Goal: Task Accomplishment & Management: Manage account settings

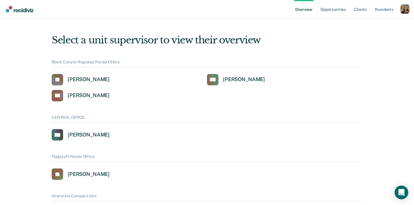
click at [404, 9] on div "Profile dropdown button" at bounding box center [404, 9] width 9 height 9
click at [371, 23] on link "Profile" at bounding box center [382, 23] width 46 height 5
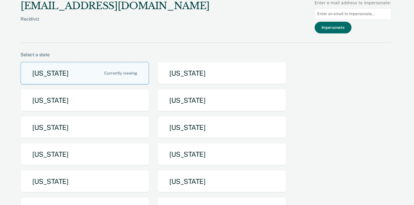
click at [346, 17] on input at bounding box center [352, 13] width 76 height 11
paste input "alan.butterworth@doc.mo.gov"
type input "alan.butterworth@doc.mo.gov"
click at [342, 27] on button "Impersonate" at bounding box center [332, 28] width 37 height 12
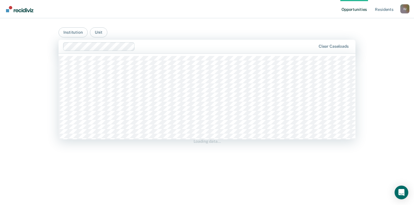
click at [150, 48] on div at bounding box center [226, 46] width 178 height 7
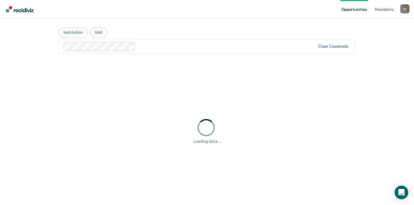
click at [172, 24] on main "Institution Unit Clear caseloads Loading data..." at bounding box center [207, 104] width 310 height 173
click at [386, 11] on link "Resident s" at bounding box center [383, 9] width 21 height 18
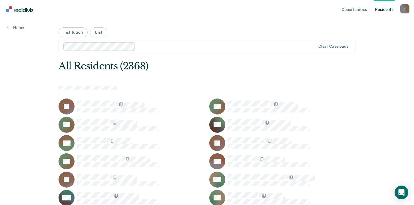
click at [405, 12] on div "I U" at bounding box center [404, 8] width 9 height 9
click at [362, 23] on link "Profile" at bounding box center [382, 23] width 46 height 5
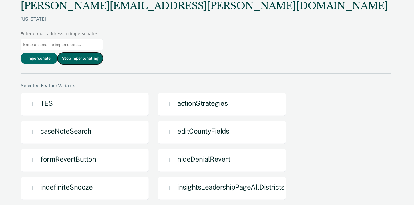
click at [103, 52] on button "Stop Impersonating" at bounding box center [79, 58] width 45 height 12
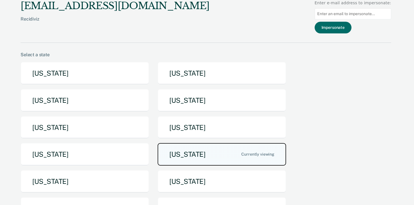
click at [234, 152] on button "Missouri" at bounding box center [221, 154] width 128 height 23
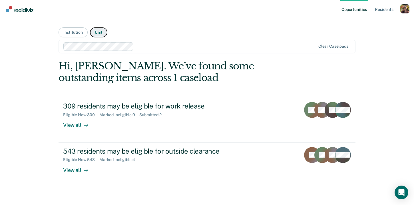
click at [94, 33] on button "Unit" at bounding box center [98, 32] width 17 height 10
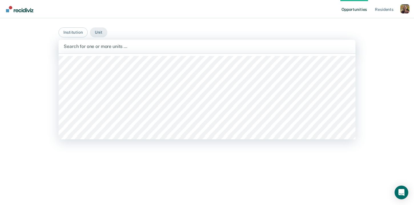
click at [101, 48] on div at bounding box center [207, 46] width 286 height 7
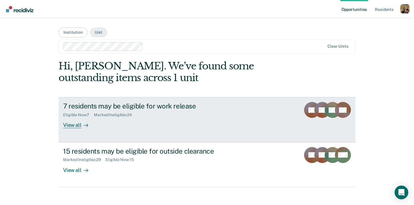
click at [141, 121] on div "7 residents may be eligible for work release Eligible Now : 7 Marked Ineligible…" at bounding box center [170, 115] width 214 height 26
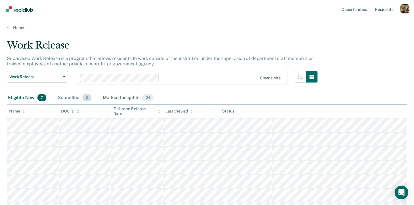
click at [74, 96] on div "Submitted 0" at bounding box center [74, 98] width 36 height 13
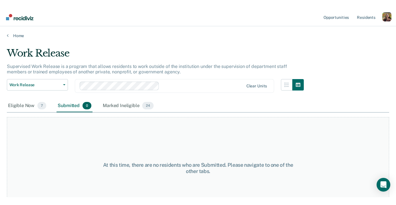
scroll to position [22, 0]
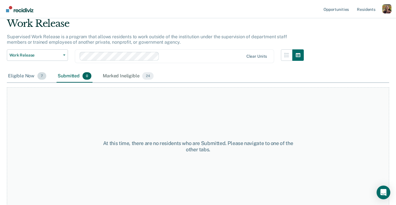
click at [27, 80] on div "Eligible Now 7" at bounding box center [27, 76] width 41 height 13
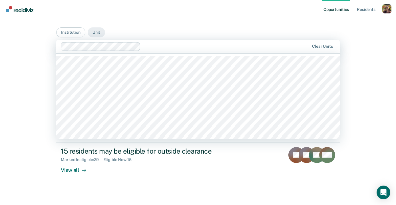
click at [174, 45] on div at bounding box center [226, 46] width 166 height 7
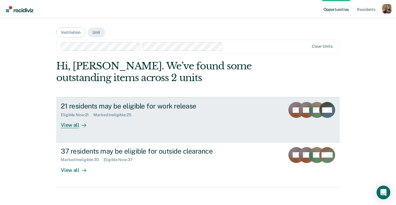
click at [161, 105] on div "21 residents may be eligible for work release" at bounding box center [161, 106] width 200 height 8
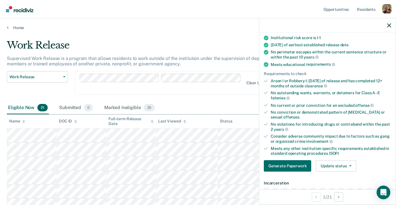
scroll to position [66, 0]
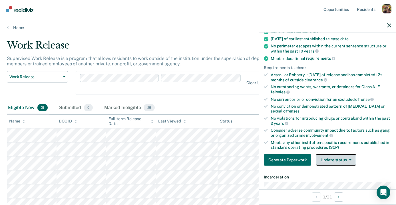
click at [341, 158] on button "Update status" at bounding box center [335, 159] width 40 height 11
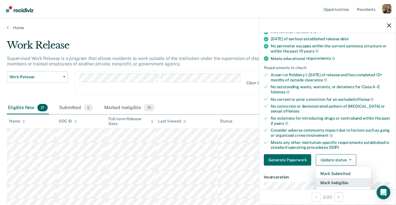
click at [334, 183] on button "Mark Ineligible" at bounding box center [342, 182] width 55 height 9
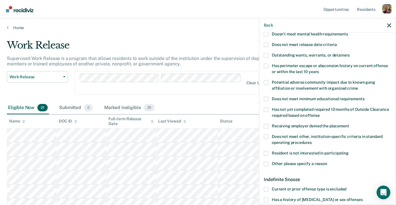
scroll to position [68, 0]
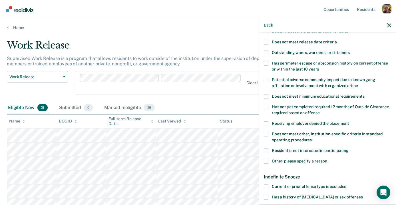
click at [323, 151] on span "Resident is not interested in participating" at bounding box center [310, 150] width 77 height 5
click at [348, 148] on input "Resident is not interested in participating" at bounding box center [348, 148] width 0 height 0
click at [323, 151] on span "Resident is not interested in participating" at bounding box center [310, 150] width 77 height 5
click at [348, 148] on input "Resident is not interested in participating" at bounding box center [348, 148] width 0 height 0
click at [388, 24] on icon "button" at bounding box center [389, 25] width 4 height 4
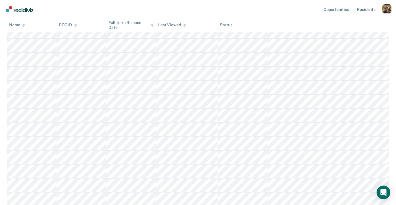
scroll to position [117, 0]
click at [390, 9] on div "Profile dropdown button" at bounding box center [386, 8] width 9 height 9
click at [343, 26] on div "Opportunities Resident s Profile How it works Go to System-Level Trends Log Out…" at bounding box center [198, 114] width 396 height 463
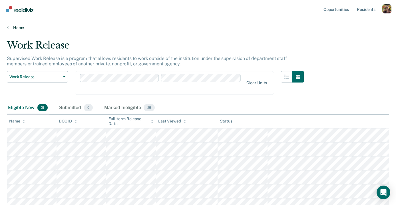
click at [21, 28] on link "Home" at bounding box center [198, 27] width 382 height 5
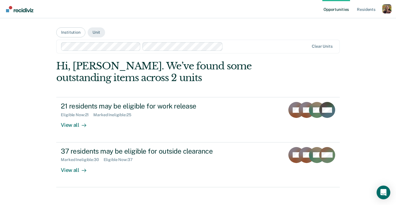
click at [390, 11] on div "Profile dropdown button" at bounding box center [386, 8] width 9 height 9
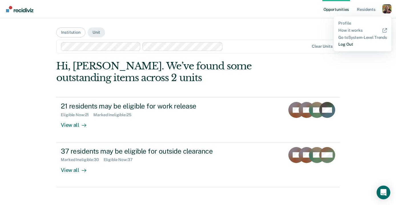
click at [349, 46] on link "Log Out" at bounding box center [362, 44] width 48 height 5
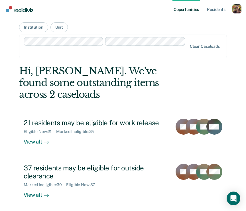
scroll to position [2, 0]
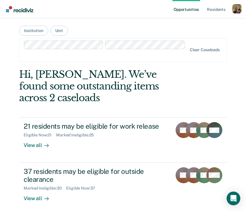
click at [119, 57] on div at bounding box center [106, 55] width 163 height 7
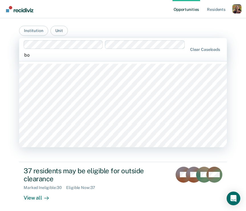
type input "b"
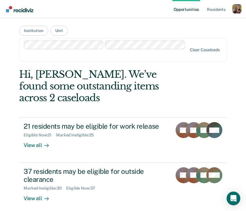
click at [2, 80] on div "Opportunities Resident s Profile How it works Go to System-Level Trends Log Out…" at bounding box center [123, 118] width 246 height 240
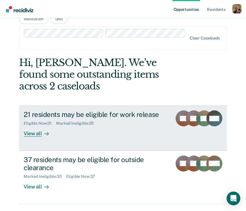
scroll to position [24, 0]
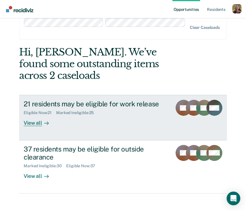
click at [26, 115] on div "View all" at bounding box center [40, 120] width 32 height 11
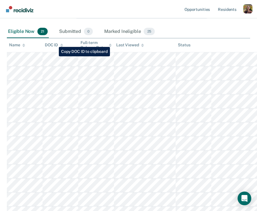
scroll to position [78, 0]
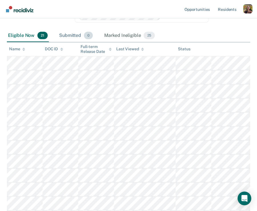
click at [75, 38] on div "Submitted 0" at bounding box center [76, 35] width 36 height 13
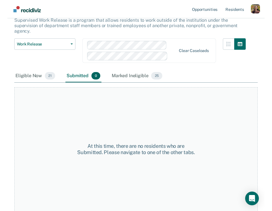
scroll to position [38, 0]
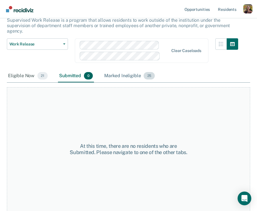
click at [126, 78] on div "Marked Ineligible 25" at bounding box center [129, 76] width 53 height 13
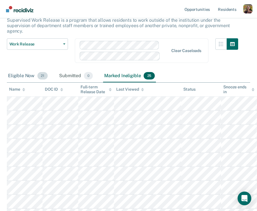
click at [31, 74] on div "Eligible Now 21" at bounding box center [28, 76] width 42 height 13
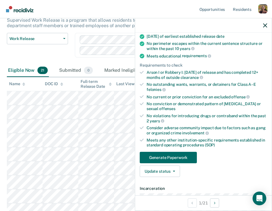
scroll to position [71, 0]
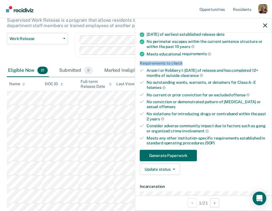
drag, startPoint x: 186, startPoint y: 62, endPoint x: 141, endPoint y: 63, distance: 45.4
click at [140, 63] on div "Requirements to check" at bounding box center [202, 63] width 127 height 5
click at [206, 65] on ul "Validated by data from MOCIS and OP-II Mental health needs score is MH-1 or MH-…" at bounding box center [202, 75] width 127 height 139
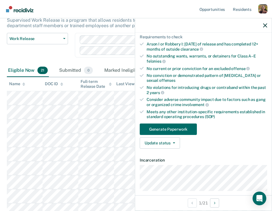
scroll to position [98, 0]
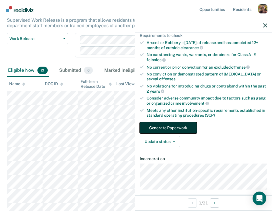
click at [189, 128] on button "Generate Paperwork" at bounding box center [167, 127] width 57 height 11
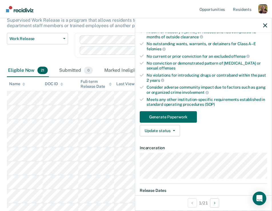
scroll to position [111, 0]
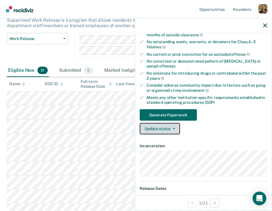
click at [175, 129] on button "Update status" at bounding box center [159, 128] width 40 height 11
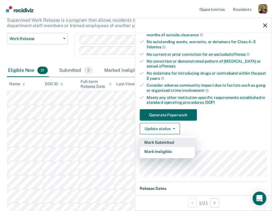
click at [164, 141] on button "Mark Submitted" at bounding box center [166, 141] width 55 height 9
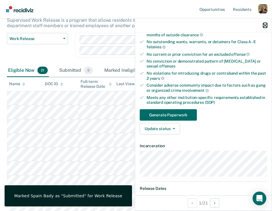
drag, startPoint x: 265, startPoint y: 27, endPoint x: 261, endPoint y: 51, distance: 24.0
click at [246, 51] on div "SB Work Release Eligible Validated by data from MOCIS and OP-II Mental health n…" at bounding box center [203, 114] width 137 height 192
click at [78, 71] on div "Submitted 0" at bounding box center [76, 70] width 36 height 13
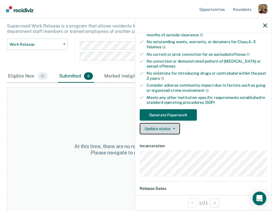
click at [176, 129] on button "Update status" at bounding box center [159, 128] width 40 height 11
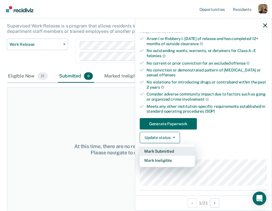
scroll to position [102, 0]
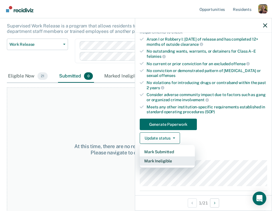
click at [170, 161] on button "Mark Ineligible" at bounding box center [166, 160] width 55 height 9
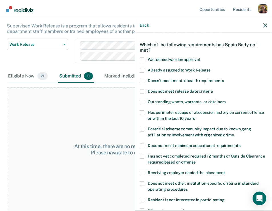
scroll to position [20, 0]
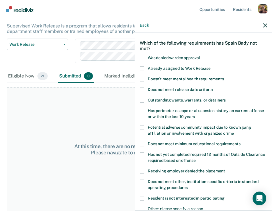
click at [181, 58] on span "Was denied warden approval" at bounding box center [173, 57] width 52 height 5
click at [199, 56] on input "Was denied warden approval" at bounding box center [199, 56] width 0 height 0
click at [181, 68] on span "Already assigned to Work Release" at bounding box center [178, 68] width 63 height 5
click at [210, 66] on input "Already assigned to Work Release" at bounding box center [210, 66] width 0 height 0
drag, startPoint x: 219, startPoint y: 68, endPoint x: 150, endPoint y: 68, distance: 68.7
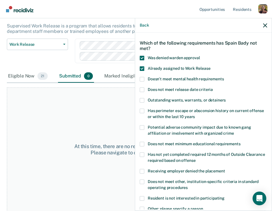
click at [150, 68] on label "Already assigned to Work Release" at bounding box center [202, 69] width 127 height 6
click at [210, 66] on input "Already assigned to Work Release" at bounding box center [210, 66] width 0 height 0
click at [199, 68] on span "Already assigned to Work Release" at bounding box center [178, 68] width 63 height 5
click at [210, 66] on input "Already assigned to Work Release" at bounding box center [210, 66] width 0 height 0
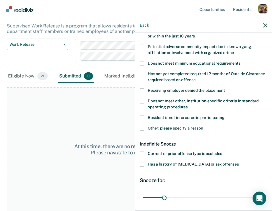
scroll to position [99, 0]
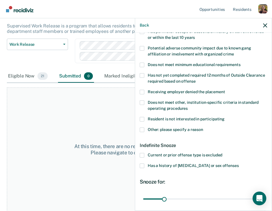
click at [142, 120] on span at bounding box center [141, 119] width 5 height 5
click at [224, 117] on input "Resident is not interested in participating" at bounding box center [224, 117] width 0 height 0
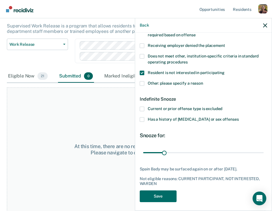
scroll to position [148, 0]
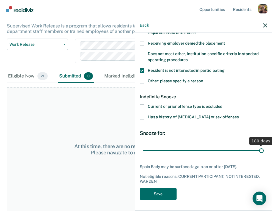
drag, startPoint x: 164, startPoint y: 150, endPoint x: 264, endPoint y: 151, distance: 99.6
type input "180"
click at [246, 151] on input "range" at bounding box center [203, 150] width 120 height 10
drag, startPoint x: 179, startPoint y: 94, endPoint x: 142, endPoint y: 94, distance: 36.8
click at [141, 94] on div "Indefinite Snooze" at bounding box center [202, 96] width 127 height 15
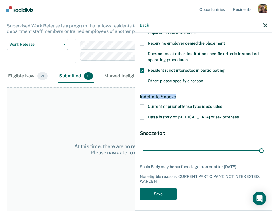
click at [142, 106] on span at bounding box center [141, 106] width 5 height 5
click at [222, 104] on input "Current or prior offense type is excluded" at bounding box center [222, 104] width 0 height 0
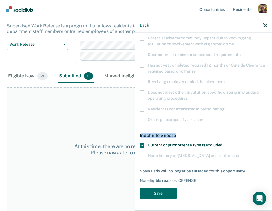
scroll to position [109, 0]
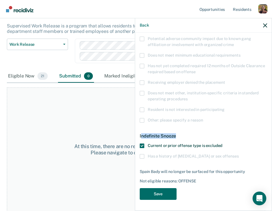
click at [193, 146] on span "Current or prior offense type is excluded" at bounding box center [184, 145] width 74 height 5
click at [222, 143] on input "Current or prior offense type is excluded" at bounding box center [222, 143] width 0 height 0
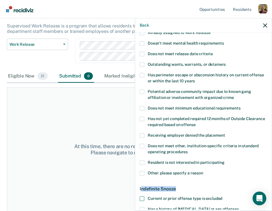
scroll to position [57, 0]
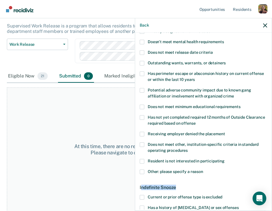
click at [143, 91] on span at bounding box center [141, 90] width 5 height 5
click at [233, 94] on input "Potential adverse community impact due to known gang affiliation or involvement…" at bounding box center [233, 94] width 0 height 0
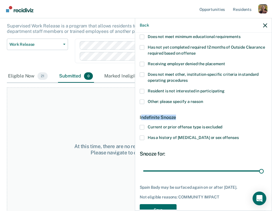
scroll to position [143, 0]
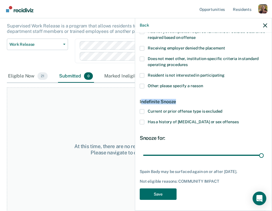
drag, startPoint x: 139, startPoint y: 171, endPoint x: 255, endPoint y: 172, distance: 115.8
click at [246, 172] on div "SB Which of the following requirements has Spain Bady not met? Was denied warde…" at bounding box center [203, 121] width 136 height 177
click at [246, 27] on icon "button" at bounding box center [265, 25] width 4 height 4
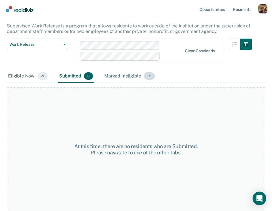
click at [120, 78] on div "Marked Ineligible 25" at bounding box center [129, 76] width 53 height 13
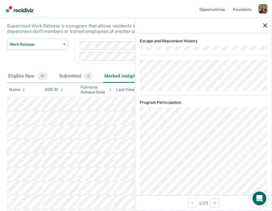
scroll to position [662, 0]
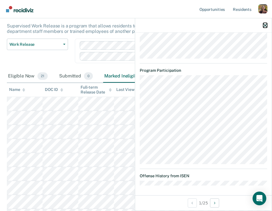
click at [246, 26] on icon "button" at bounding box center [265, 25] width 4 height 4
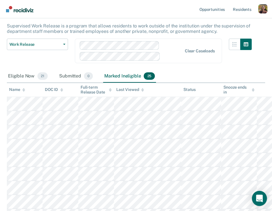
click at [246, 200] on icon "Open Intercom Messenger" at bounding box center [259, 197] width 7 height 7
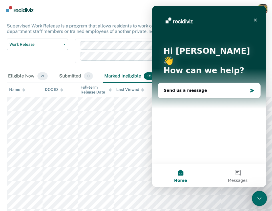
scroll to position [0, 0]
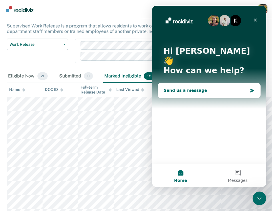
click at [205, 87] on div "Send us a message" at bounding box center [205, 90] width 84 height 6
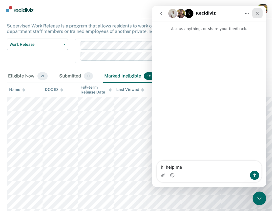
type textarea "hi help me"
click at [246, 15] on icon "Close" at bounding box center [257, 13] width 5 height 5
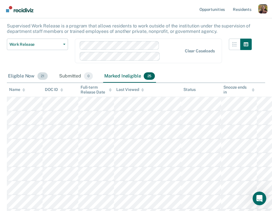
click at [23, 74] on div "Eligible Now 21" at bounding box center [28, 76] width 42 height 13
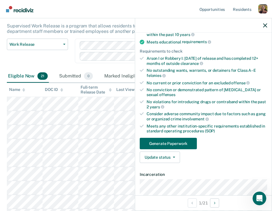
scroll to position [82, 0]
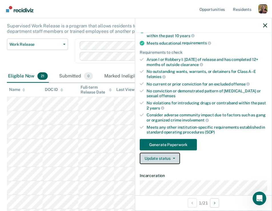
click at [175, 158] on button "Update status" at bounding box center [159, 157] width 40 height 11
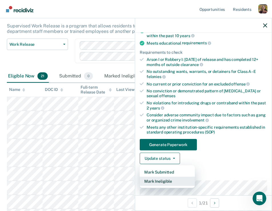
click at [173, 179] on button "Mark Ineligible" at bounding box center [166, 180] width 55 height 9
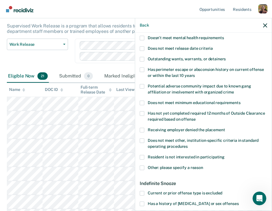
scroll to position [61, 0]
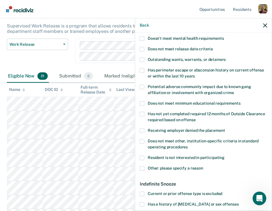
click at [164, 167] on span "Other: please specify a reason" at bounding box center [174, 167] width 55 height 5
click at [203, 166] on input "Other: please specify a reason" at bounding box center [203, 166] width 0 height 0
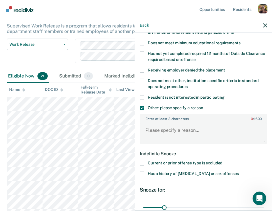
scroll to position [120, 0]
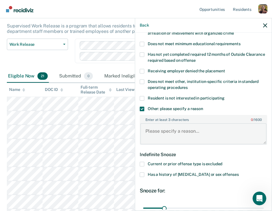
click at [186, 130] on textarea "Enter at least 3 characters 0 / 1600" at bounding box center [203, 133] width 126 height 21
type textarea "t"
click at [246, 27] on icon "button" at bounding box center [265, 25] width 4 height 4
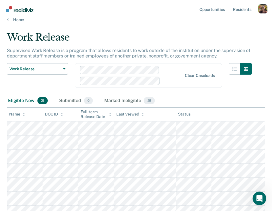
scroll to position [0, 0]
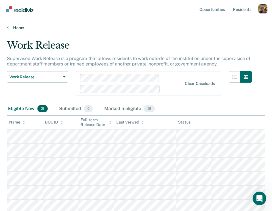
click at [21, 29] on link "Home" at bounding box center [136, 27] width 258 height 5
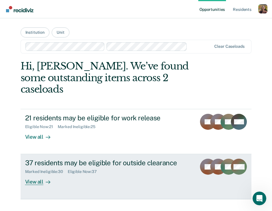
click at [40, 174] on div "View all" at bounding box center [41, 179] width 32 height 11
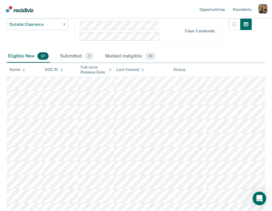
scroll to position [52, 0]
click at [74, 55] on div "Submitted 0" at bounding box center [77, 56] width 36 height 13
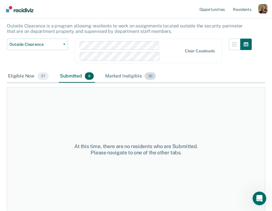
click at [126, 74] on div "Marked Ineligible 30" at bounding box center [130, 76] width 53 height 13
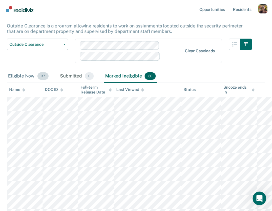
click at [22, 76] on div "Eligible Now 37" at bounding box center [28, 76] width 43 height 13
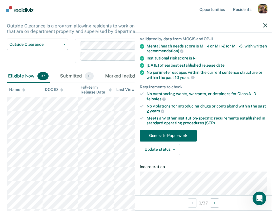
scroll to position [41, 0]
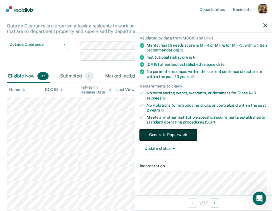
click at [184, 134] on button "Generate Paperwork" at bounding box center [167, 134] width 57 height 11
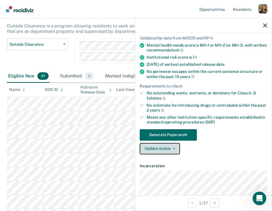
click at [173, 145] on button "Update status" at bounding box center [159, 148] width 40 height 11
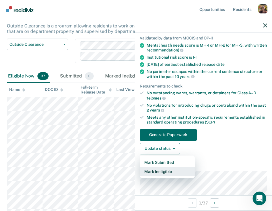
click at [165, 172] on button "Mark Ineligible" at bounding box center [166, 171] width 55 height 9
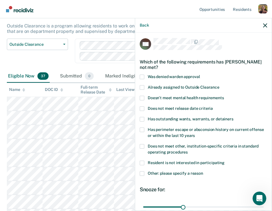
scroll to position [0, 0]
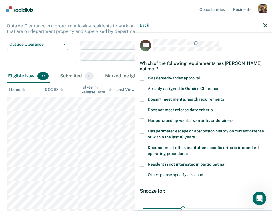
click at [171, 99] on span "Doesn't meet mental health requirements" at bounding box center [185, 99] width 76 height 5
click at [224, 97] on input "Doesn't meet mental health requirements" at bounding box center [224, 97] width 0 height 0
click at [167, 110] on span "Does not meet release date criteria" at bounding box center [179, 109] width 65 height 5
click at [213, 108] on input "Does not meet release date criteria" at bounding box center [213, 108] width 0 height 0
click at [169, 174] on span "Other: please specify a reason" at bounding box center [174, 174] width 55 height 5
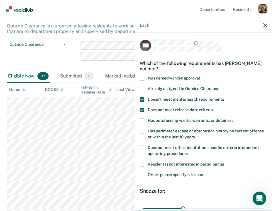
click at [203, 172] on input "Other: please specify a reason" at bounding box center [203, 172] width 0 height 0
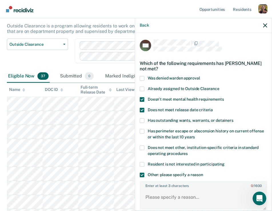
scroll to position [70, 0]
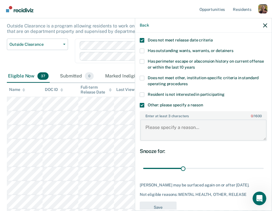
click at [196, 130] on textarea "Enter at least 3 characters 0 / 1600" at bounding box center [203, 129] width 126 height 21
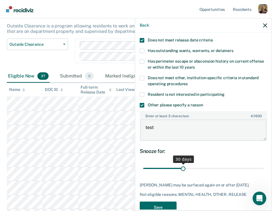
type textarea "test"
drag, startPoint x: 183, startPoint y: 169, endPoint x: 202, endPoint y: 165, distance: 19.4
click at [202, 165] on input "range" at bounding box center [203, 168] width 120 height 10
drag, startPoint x: 200, startPoint y: 167, endPoint x: 183, endPoint y: 167, distance: 16.3
type input "30"
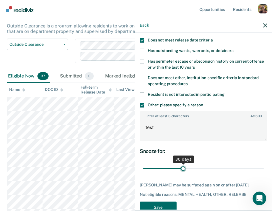
click at [183, 167] on input "range" at bounding box center [203, 168] width 120 height 10
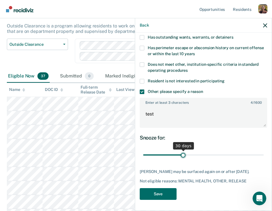
scroll to position [83, 0]
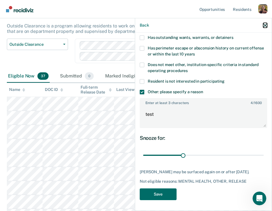
click at [246, 27] on icon "button" at bounding box center [265, 25] width 4 height 4
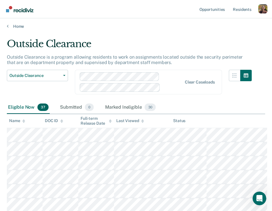
scroll to position [3, 0]
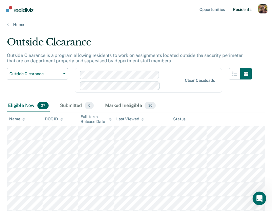
click at [244, 12] on link "Resident s" at bounding box center [241, 9] width 21 height 18
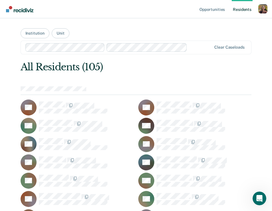
scroll to position [12, 0]
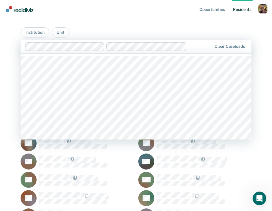
click at [197, 47] on div at bounding box center [200, 46] width 23 height 7
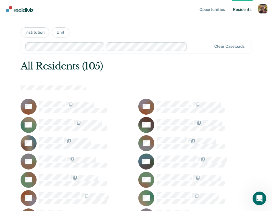
click at [216, 10] on link "Opportunities" at bounding box center [212, 9] width 28 height 18
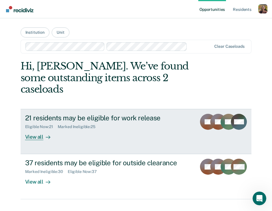
click at [74, 123] on div "21 residents may be eligible for work release Eligible Now : 21 Marked Ineligib…" at bounding box center [115, 127] width 181 height 26
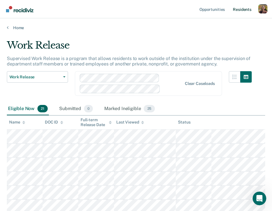
click at [240, 13] on link "Resident s" at bounding box center [241, 9] width 21 height 18
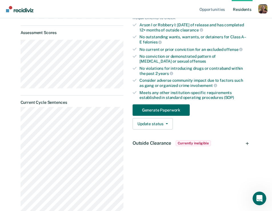
scroll to position [139, 0]
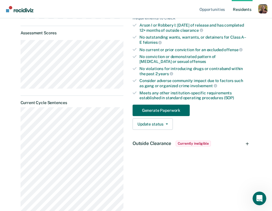
click at [246, 143] on div "Outside Clearance Currently ineligible" at bounding box center [189, 143] width 123 height 18
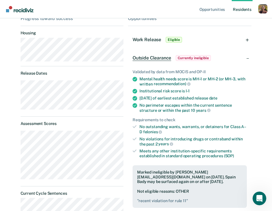
scroll to position [0, 0]
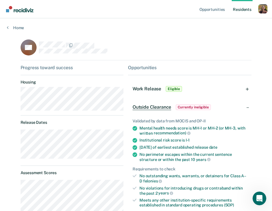
click at [213, 91] on div "Work Release Eligible" at bounding box center [189, 89] width 123 height 18
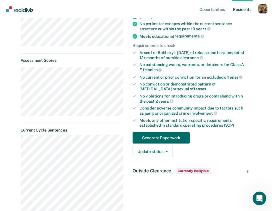
scroll to position [112, 0]
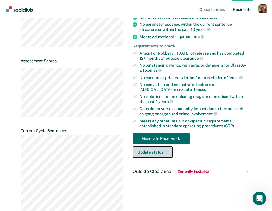
click at [161, 154] on button "Update status" at bounding box center [152, 151] width 40 height 11
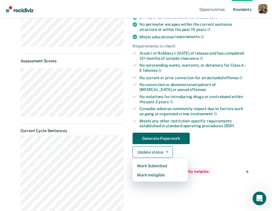
click at [204, 143] on div "Generate Paperwork Update status Mark Submitted Mark Ineligible" at bounding box center [189, 144] width 114 height 25
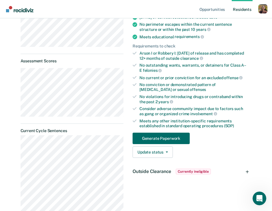
click at [246, 170] on div "Outside Clearance Currently ineligible" at bounding box center [189, 171] width 123 height 18
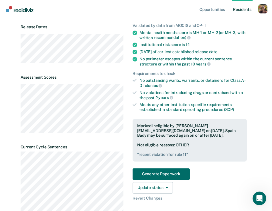
scroll to position [130, 0]
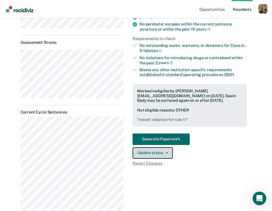
click at [162, 154] on button "Update status" at bounding box center [152, 152] width 40 height 11
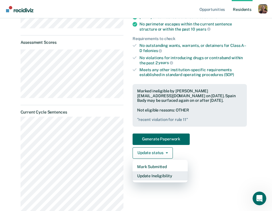
click at [167, 177] on button "Update Ineligibility" at bounding box center [159, 175] width 55 height 9
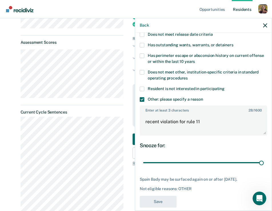
scroll to position [74, 0]
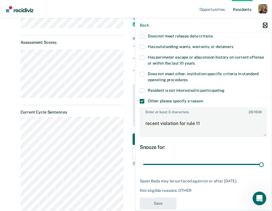
click at [246, 25] on icon "button" at bounding box center [265, 25] width 4 height 4
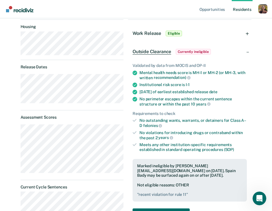
scroll to position [20, 0]
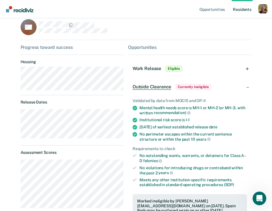
click at [246, 69] on div "Work Release Eligible" at bounding box center [189, 68] width 123 height 18
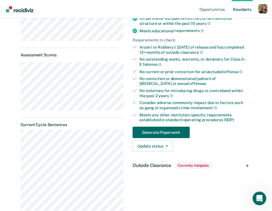
scroll to position [124, 0]
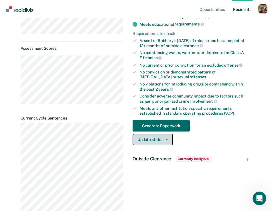
click at [153, 138] on button "Update status" at bounding box center [152, 139] width 40 height 11
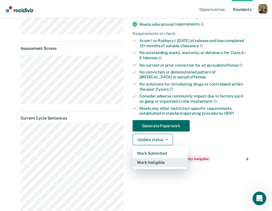
click at [157, 163] on button "Mark Ineligible" at bounding box center [159, 161] width 55 height 9
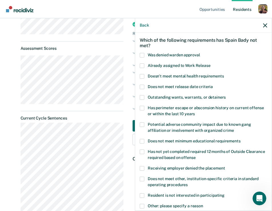
scroll to position [19, 0]
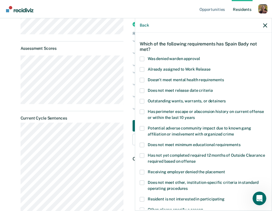
click at [142, 59] on span at bounding box center [141, 58] width 5 height 5
click at [199, 56] on input "Was denied warden approval" at bounding box center [199, 56] width 0 height 0
click at [142, 67] on span at bounding box center [141, 69] width 5 height 5
click at [210, 67] on input "Already assigned to Work Release" at bounding box center [210, 67] width 0 height 0
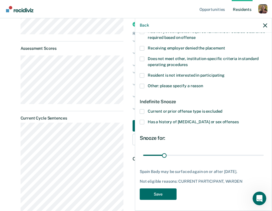
scroll to position [142, 0]
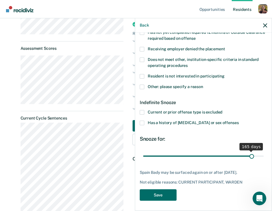
drag, startPoint x: 164, startPoint y: 156, endPoint x: 251, endPoint y: 158, distance: 87.0
click at [246, 158] on input "range" at bounding box center [203, 156] width 120 height 10
drag, startPoint x: 140, startPoint y: 171, endPoint x: 255, endPoint y: 174, distance: 115.6
click at [246, 174] on div "Spain Bady may be surfaced again on or after March 13, 2026. Not eligible reaso…" at bounding box center [202, 177] width 127 height 14
click at [235, 164] on div "SB Which of the following requirements has Spain Bady not met? Was denied warde…" at bounding box center [202, 50] width 127 height 307
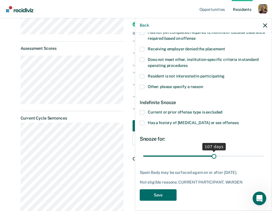
drag, startPoint x: 252, startPoint y: 155, endPoint x: 213, endPoint y: 155, distance: 38.8
click at [213, 155] on input "range" at bounding box center [203, 156] width 120 height 10
drag, startPoint x: 256, startPoint y: 171, endPoint x: 203, endPoint y: 169, distance: 52.8
click at [203, 170] on div "Spain Bady may be surfaced again on or after January 14, 2026." at bounding box center [202, 172] width 127 height 5
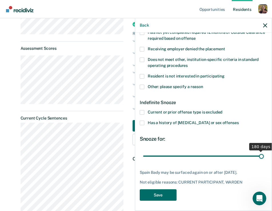
drag, startPoint x: 214, startPoint y: 155, endPoint x: 266, endPoint y: 159, distance: 52.6
type input "180"
click at [246, 159] on input "range" at bounding box center [203, 156] width 120 height 10
drag, startPoint x: 184, startPoint y: 103, endPoint x: 140, endPoint y: 102, distance: 44.5
click at [139, 102] on div "Indefinite Snooze" at bounding box center [202, 102] width 127 height 15
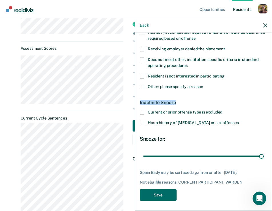
click at [143, 111] on span at bounding box center [141, 112] width 5 height 5
click at [222, 110] on input "Current or prior offense type is excluded" at bounding box center [222, 110] width 0 height 0
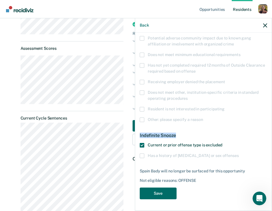
scroll to position [109, 0]
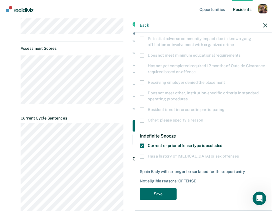
click at [213, 126] on div "Other: please specify a reason" at bounding box center [202, 123] width 127 height 11
click at [142, 146] on span at bounding box center [141, 145] width 5 height 5
click at [222, 143] on input "Current or prior offense type is excluded" at bounding box center [222, 143] width 0 height 0
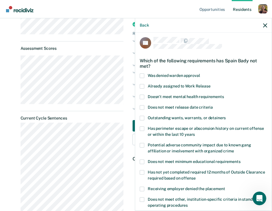
scroll to position [2, 0]
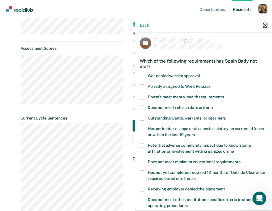
click at [246, 27] on icon "button" at bounding box center [265, 25] width 4 height 4
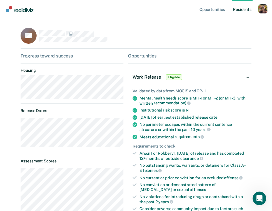
scroll to position [8, 0]
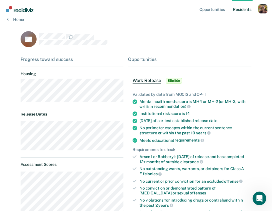
click at [246, 11] on div "Profile dropdown button" at bounding box center [262, 8] width 9 height 9
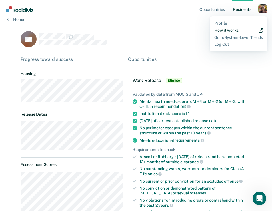
click at [233, 32] on link "How it works" at bounding box center [238, 30] width 48 height 5
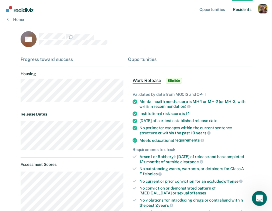
click at [246, 195] on icon "Open Intercom Messenger" at bounding box center [258, 197] width 4 height 5
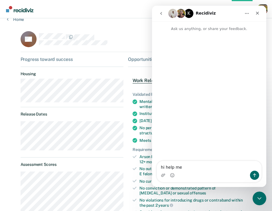
click at [198, 168] on textarea "hi help me" at bounding box center [209, 166] width 104 height 10
drag, startPoint x: 195, startPoint y: 168, endPoint x: 158, endPoint y: 166, distance: 37.4
click at [157, 167] on textarea "hi help me" at bounding box center [209, 166] width 104 height 10
click at [246, 14] on div "Close" at bounding box center [257, 13] width 10 height 10
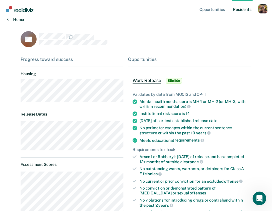
click at [17, 19] on link "Home" at bounding box center [136, 19] width 258 height 5
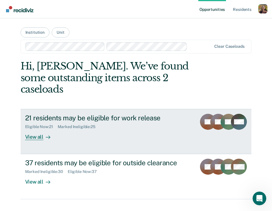
click at [44, 135] on link "21 residents may be eligible for work release Eligible Now : 21 Marked Ineligib…" at bounding box center [136, 131] width 231 height 45
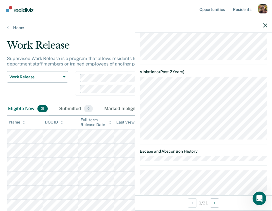
scroll to position [569, 0]
click at [246, 27] on icon "button" at bounding box center [265, 25] width 4 height 4
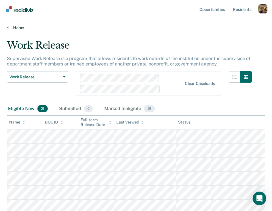
click at [19, 29] on link "Home" at bounding box center [136, 27] width 258 height 5
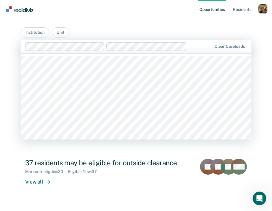
click at [197, 46] on div at bounding box center [200, 46] width 23 height 7
type input "boon"
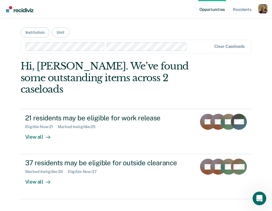
click at [8, 137] on div "Opportunities Resident s Profile How it works Go to System-Level Trends Log Out…" at bounding box center [136, 111] width 272 height 222
click at [243, 11] on link "Resident s" at bounding box center [241, 9] width 21 height 18
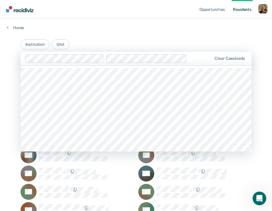
click at [200, 60] on div at bounding box center [200, 58] width 23 height 7
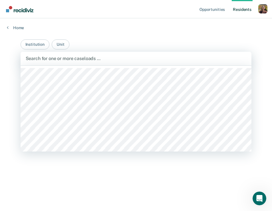
click at [111, 59] on div at bounding box center [136, 58] width 221 height 7
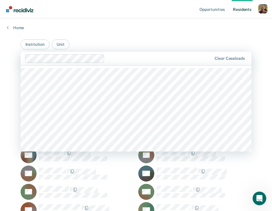
click at [156, 56] on div at bounding box center [159, 58] width 105 height 7
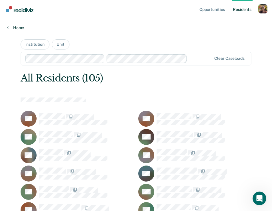
click at [17, 28] on link "Home" at bounding box center [136, 27] width 258 height 5
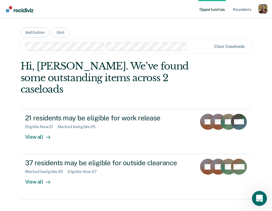
click at [246, 196] on icon "Open Intercom Messenger" at bounding box center [258, 197] width 9 height 9
